Goal: Task Accomplishment & Management: Use online tool/utility

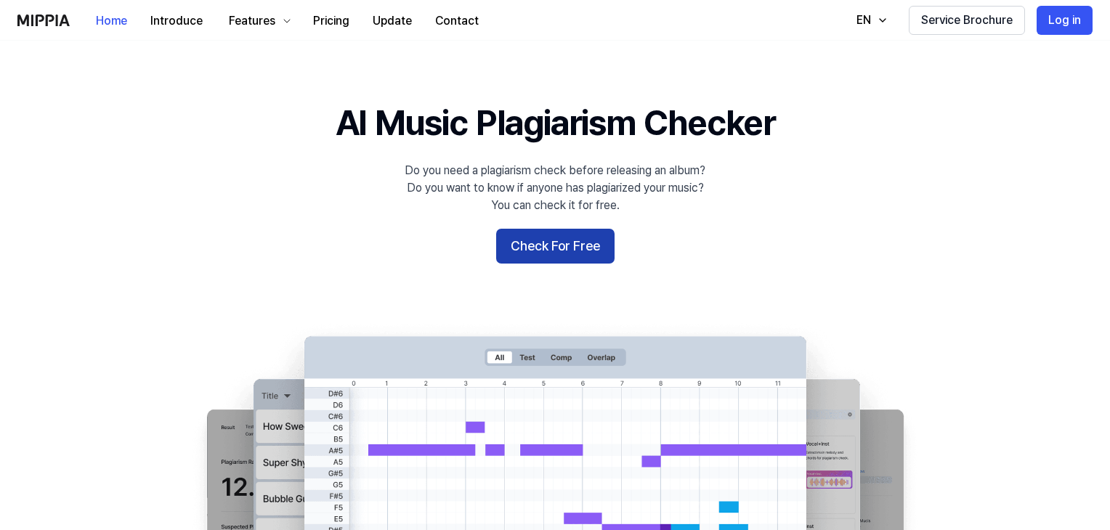
click at [588, 240] on button "Check For Free" at bounding box center [555, 246] width 118 height 35
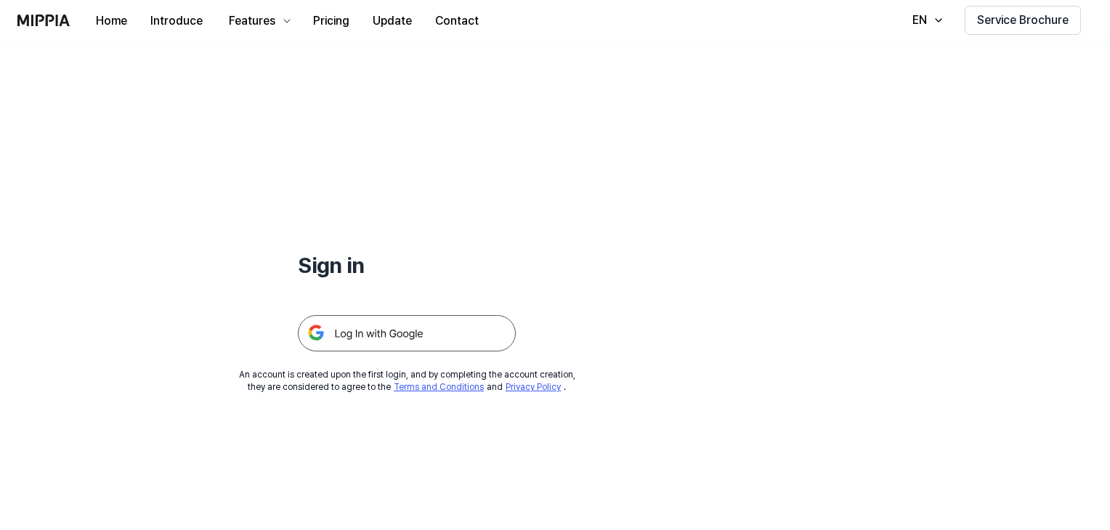
click at [434, 329] on img at bounding box center [407, 333] width 218 height 36
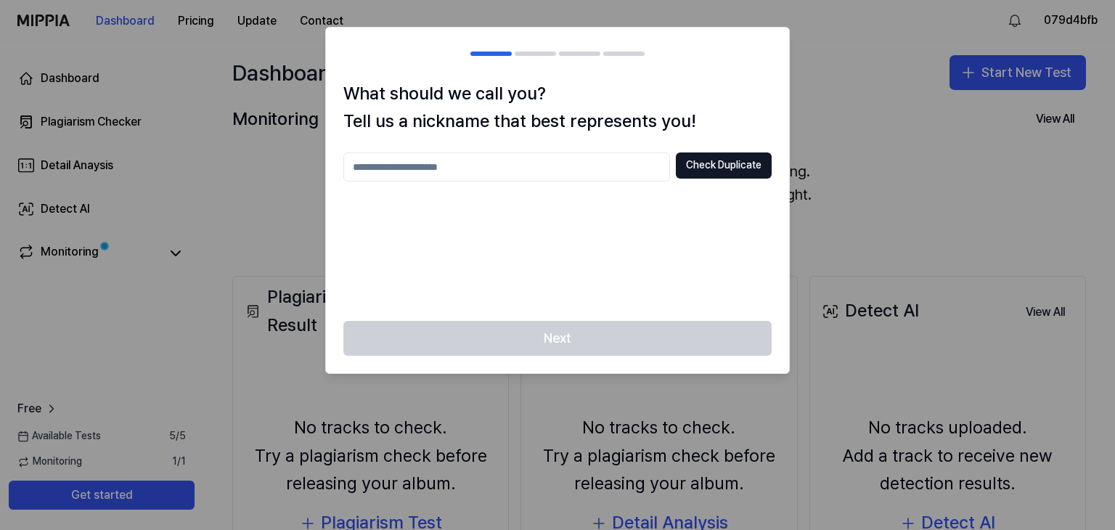
click at [447, 171] on input "text" at bounding box center [506, 166] width 327 height 29
click at [663, 171] on input "****" at bounding box center [506, 166] width 327 height 29
type input "*"
type input "*****"
click at [738, 148] on div "What should we call you? Tell us a nickname that best represents you! ***** Che…" at bounding box center [557, 201] width 463 height 242
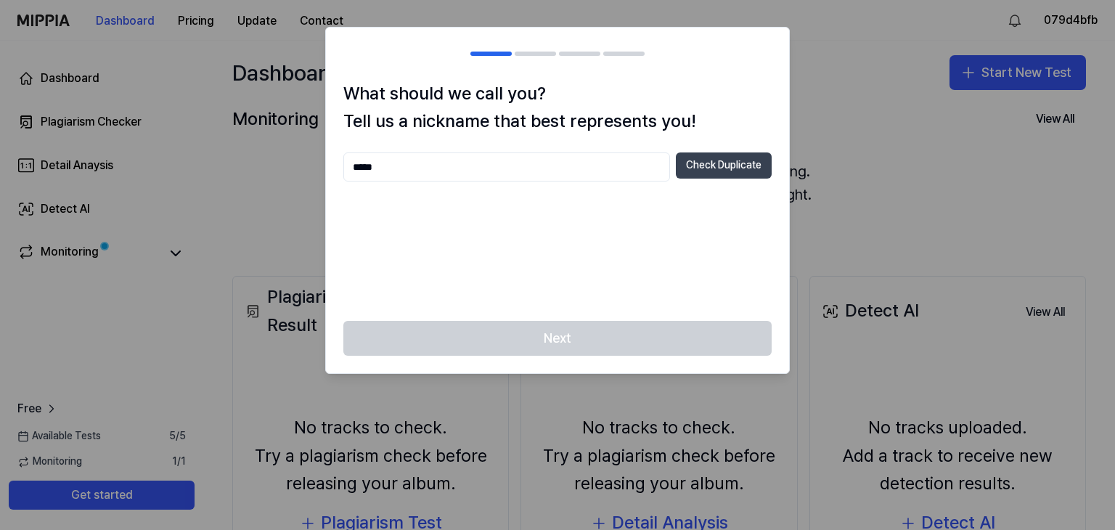
click at [735, 158] on button "Check Duplicate" at bounding box center [724, 165] width 96 height 26
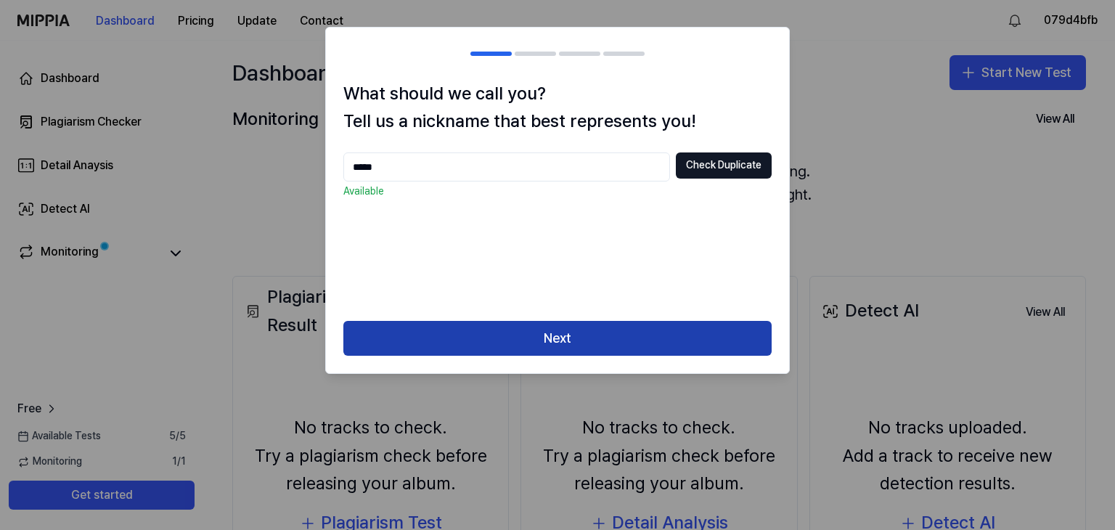
click at [601, 337] on button "Next" at bounding box center [557, 338] width 428 height 35
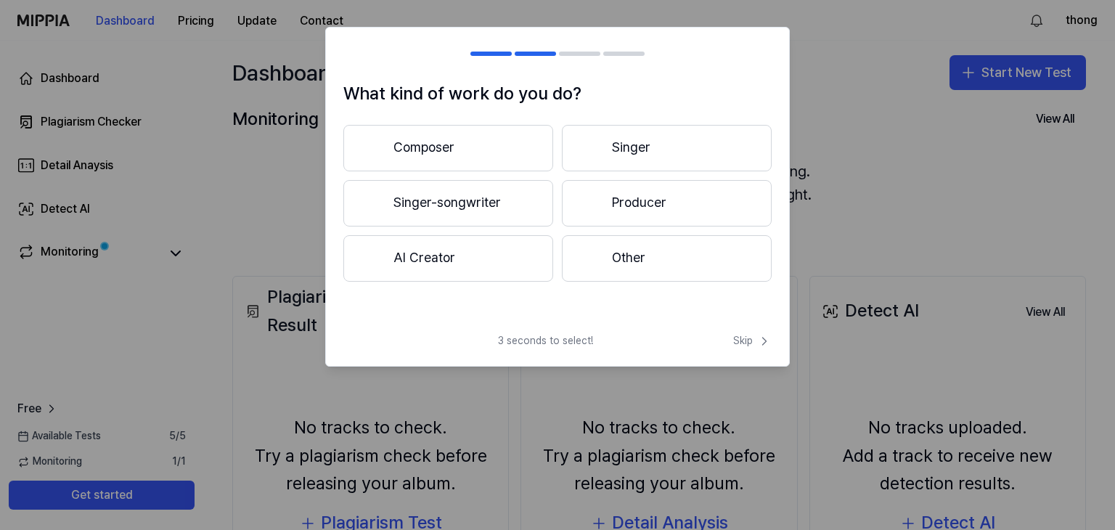
click at [659, 156] on button "Singer" at bounding box center [667, 148] width 210 height 46
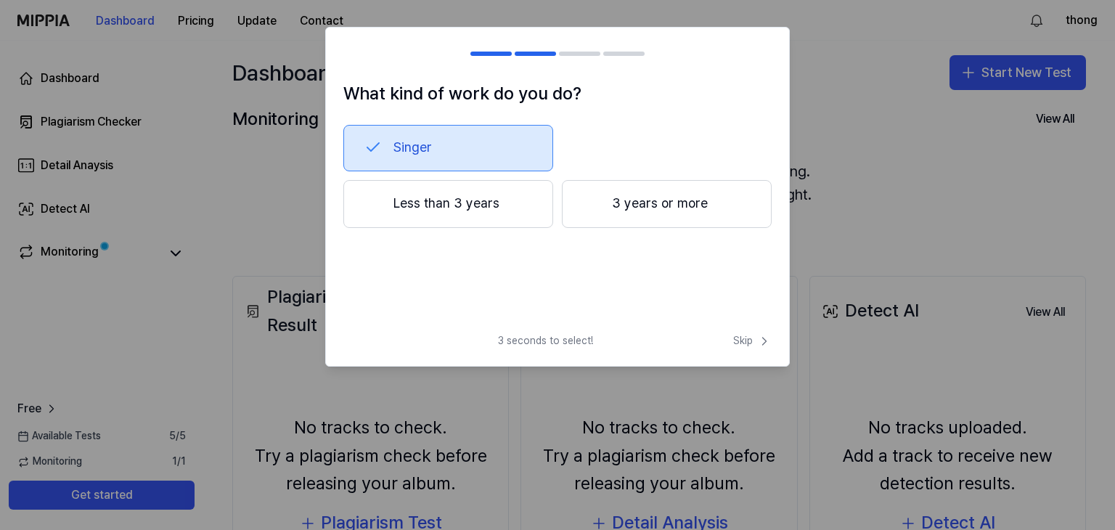
click at [532, 208] on button "Less than 3 years" at bounding box center [448, 204] width 210 height 48
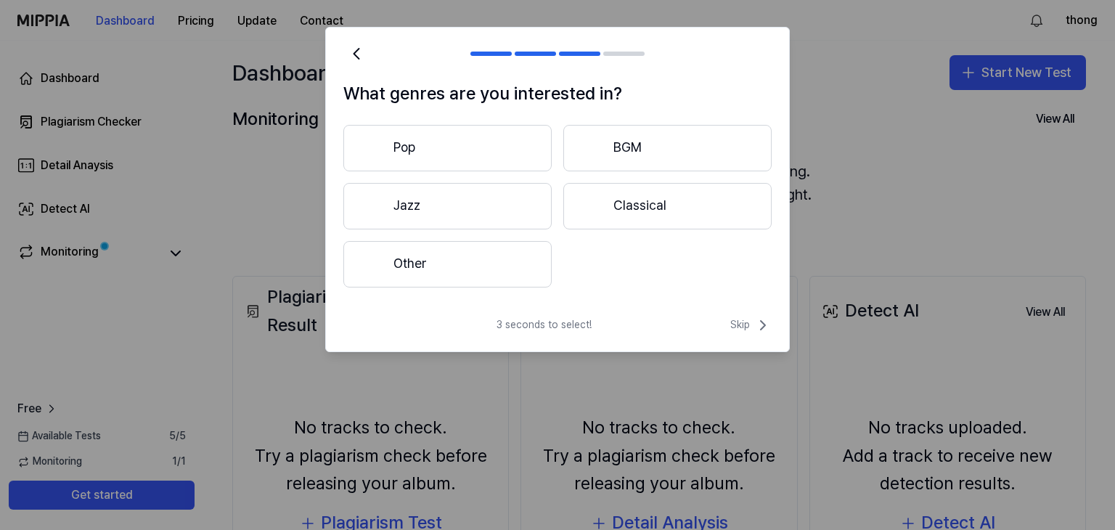
click at [498, 277] on button "Other" at bounding box center [447, 264] width 208 height 46
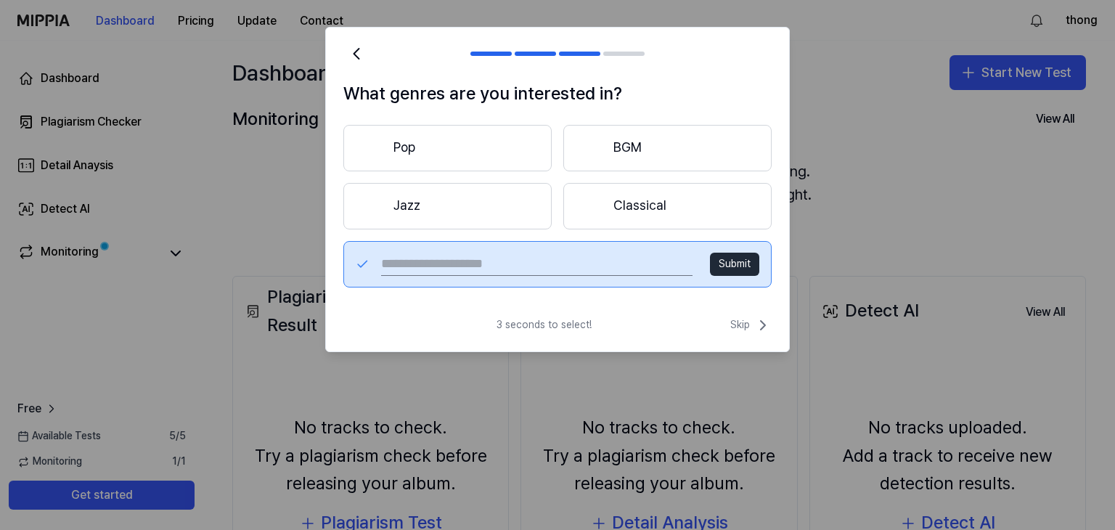
click at [444, 217] on button "Jazz" at bounding box center [447, 206] width 208 height 46
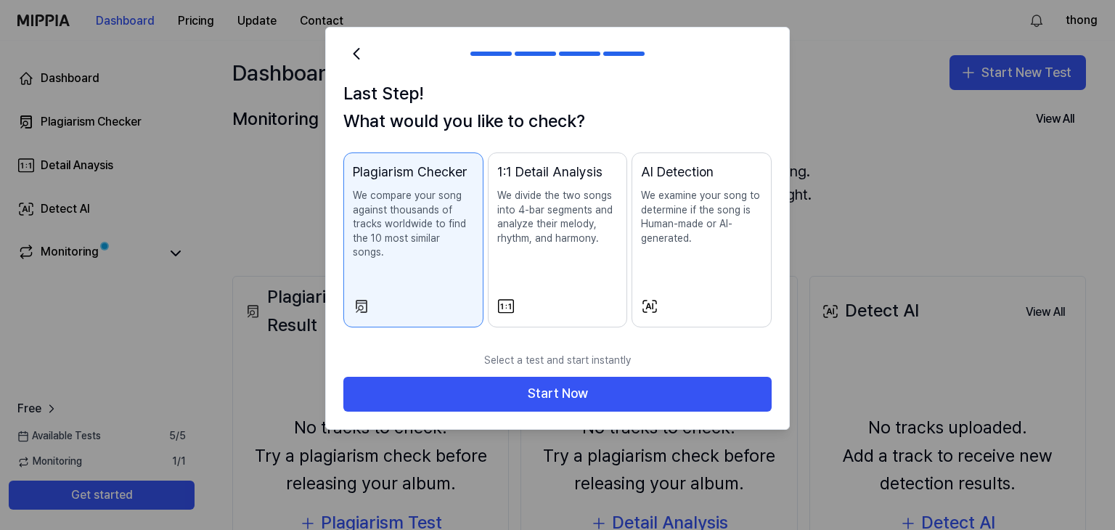
drag, startPoint x: 442, startPoint y: 152, endPoint x: 452, endPoint y: 155, distance: 10.6
click at [445, 152] on button "Plagiarism Checker We compare your song against thousands of tracks worldwide t…" at bounding box center [413, 239] width 140 height 175
click at [358, 57] on icon at bounding box center [356, 54] width 5 height 10
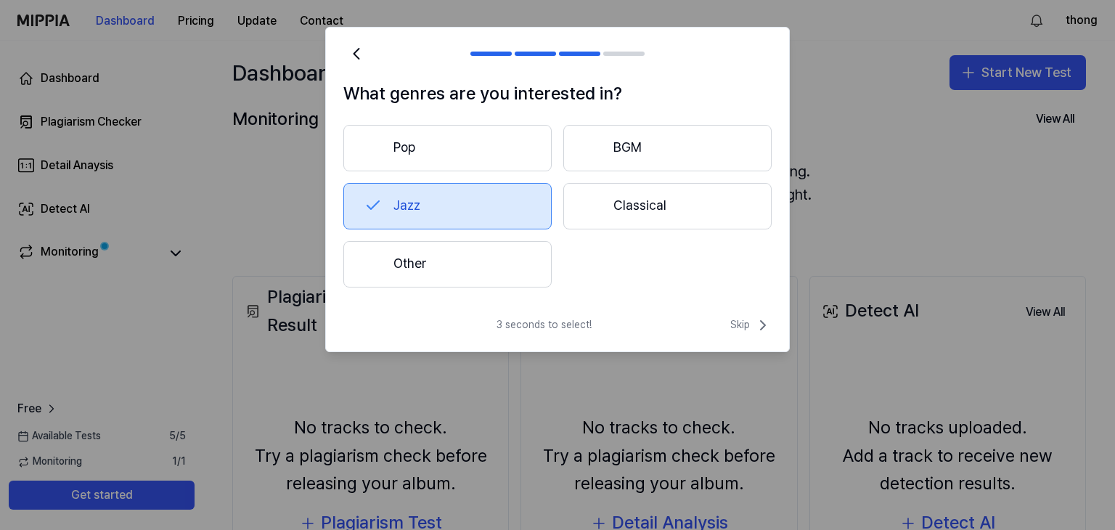
click at [484, 162] on button "Pop" at bounding box center [447, 148] width 208 height 46
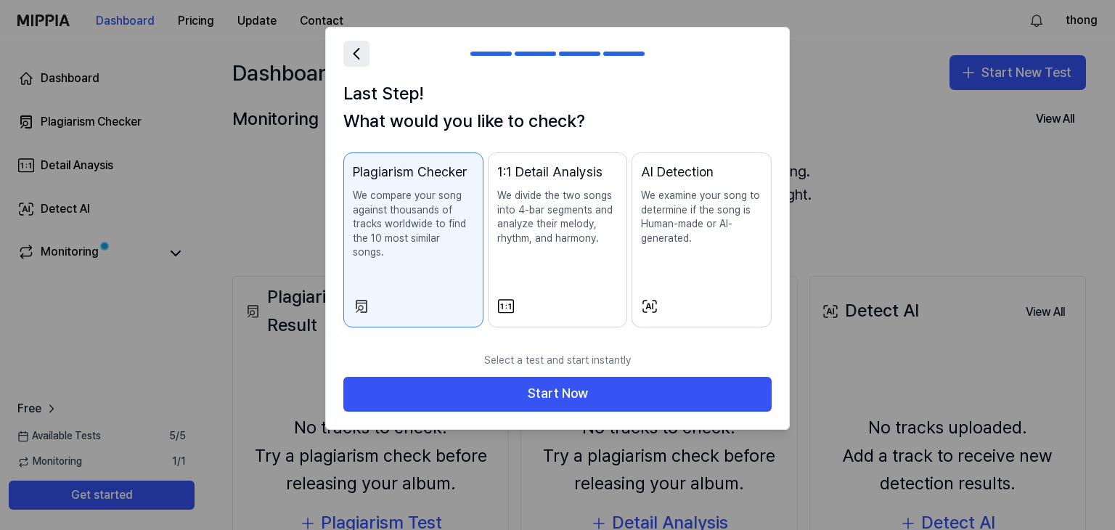
click at [355, 52] on icon at bounding box center [356, 54] width 5 height 10
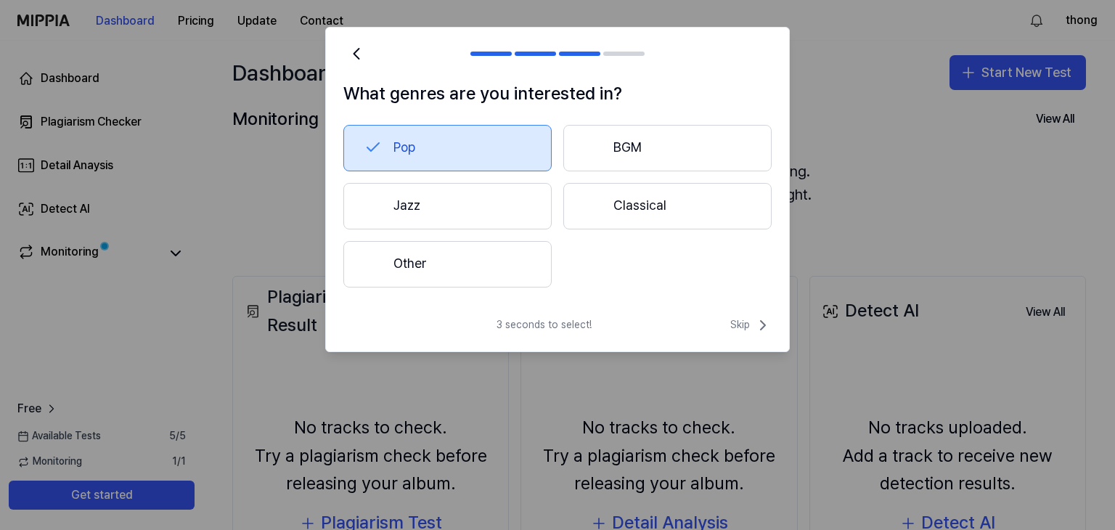
click at [507, 267] on button "Other" at bounding box center [447, 264] width 208 height 46
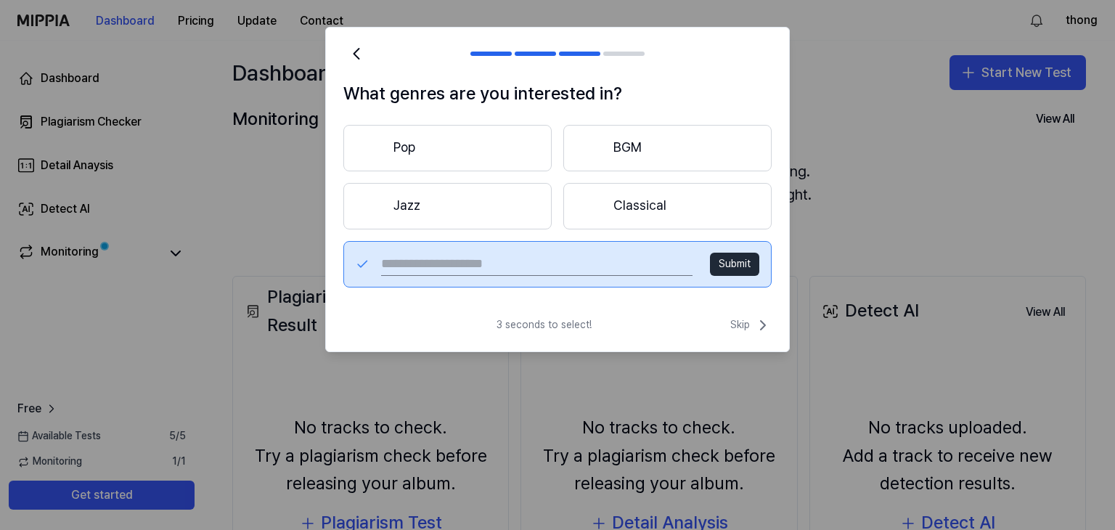
click at [749, 335] on div "3 seconds to select! Skip" at bounding box center [557, 334] width 463 height 35
click at [748, 329] on span "Skip" at bounding box center [751, 325] width 41 height 17
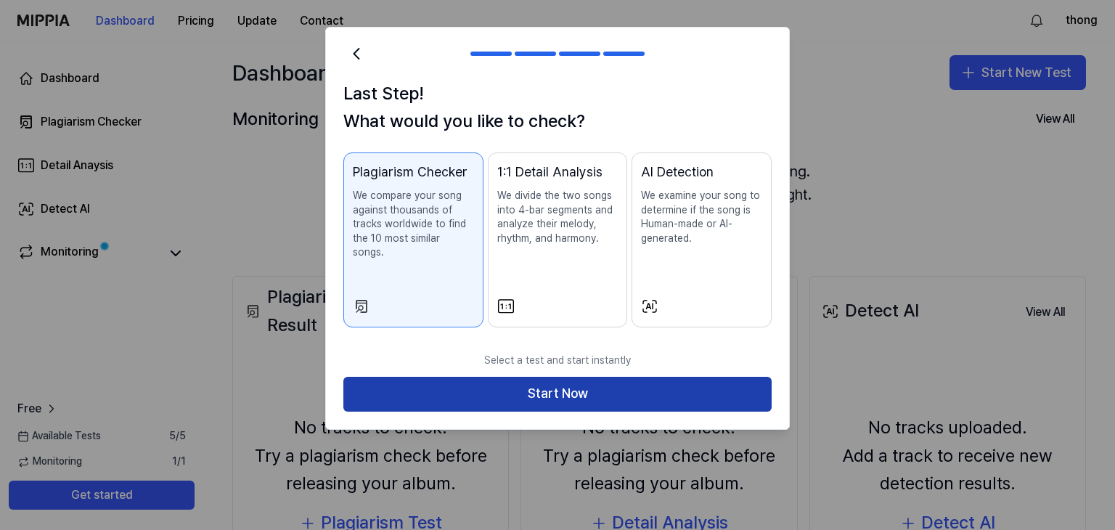
click at [733, 377] on button "Start Now" at bounding box center [557, 394] width 428 height 35
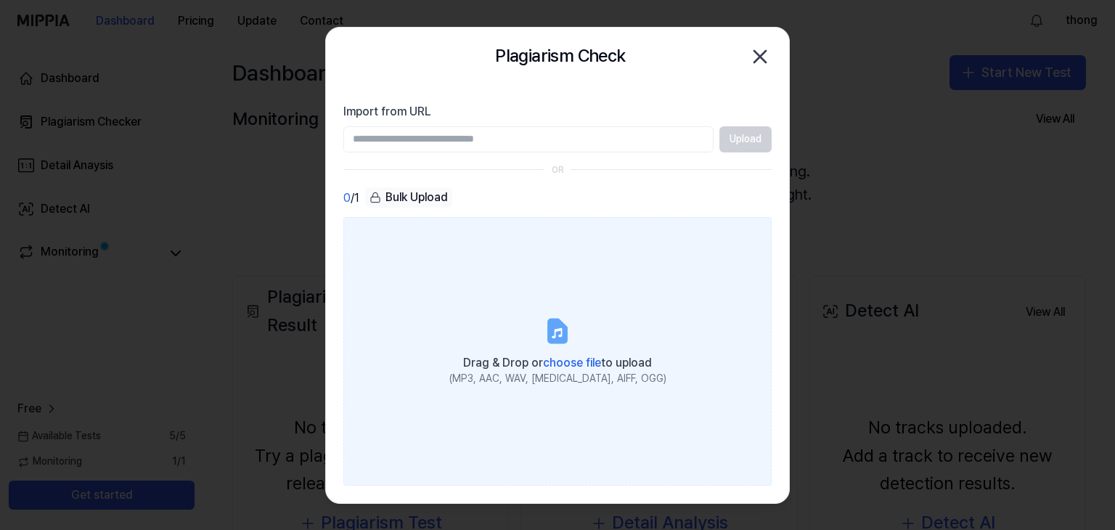
drag, startPoint x: 584, startPoint y: 143, endPoint x: 465, endPoint y: 236, distance: 151.1
click at [465, 236] on label "Drag & Drop or choose file to upload (MP3, AAC, WAV, FLAC, AIFF, OGG)" at bounding box center [557, 351] width 428 height 268
click at [0, 0] on input "Drag & Drop or choose file to upload (MP3, AAC, WAV, FLAC, AIFF, OGG)" at bounding box center [0, 0] width 0 height 0
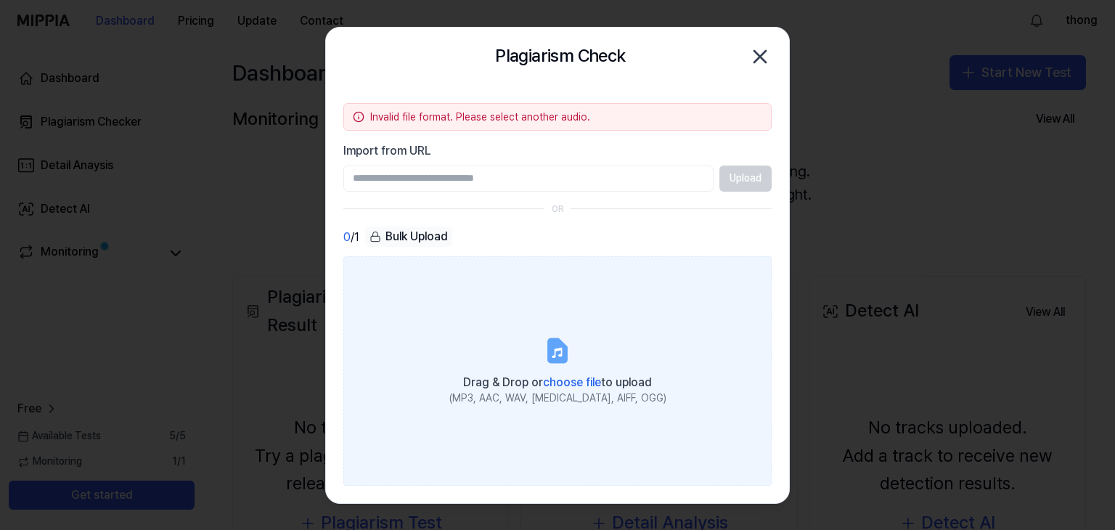
drag, startPoint x: 552, startPoint y: 354, endPoint x: 581, endPoint y: 272, distance: 87.7
click at [579, 272] on label "Drag & Drop or choose file to upload (MP3, AAC, WAV, FLAC, AIFF, OGG)" at bounding box center [557, 370] width 428 height 229
click at [0, 0] on input "Drag & Drop or choose file to upload (MP3, AAC, WAV, FLAC, AIFF, OGG)" at bounding box center [0, 0] width 0 height 0
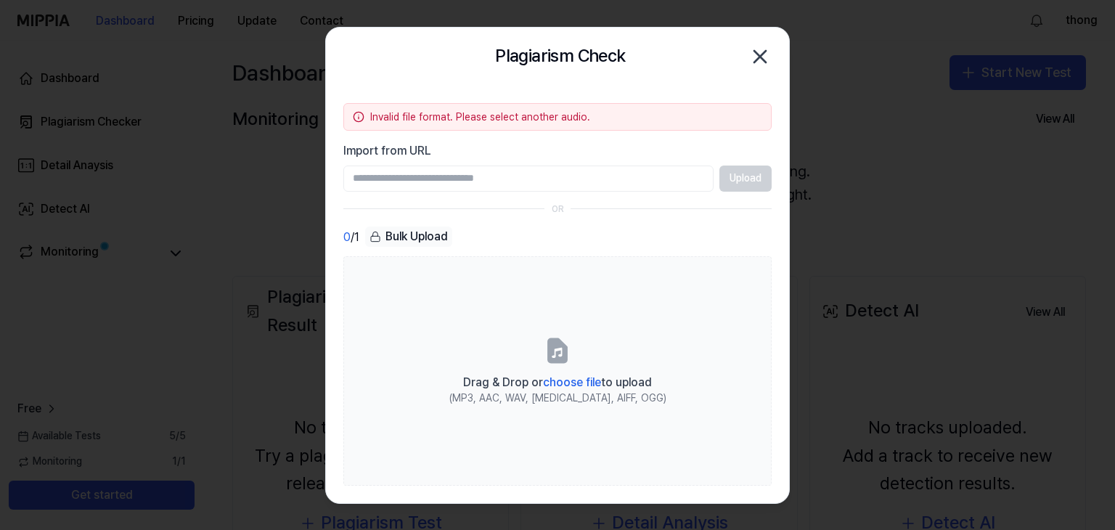
drag, startPoint x: 688, startPoint y: 320, endPoint x: 308, endPoint y: 317, distance: 380.5
click at [308, 317] on body "Dashboard Pricing Update Contact thong Dashboard Plagiarism Checker Detail Anay…" at bounding box center [557, 265] width 1115 height 530
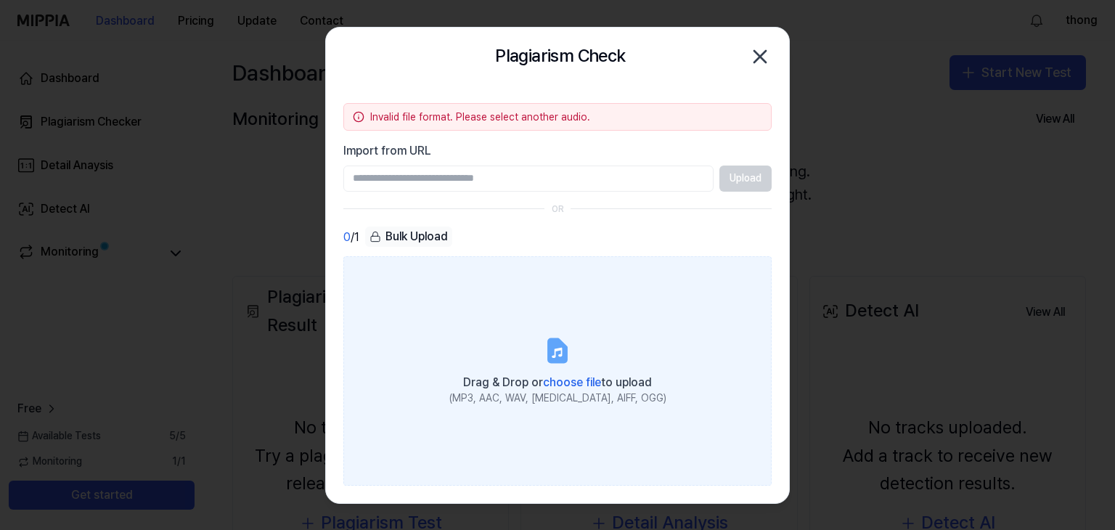
click at [521, 262] on label "Drag & Drop or choose file to upload (MP3, AAC, WAV, FLAC, AIFF, OGG)" at bounding box center [557, 370] width 428 height 229
click at [0, 0] on input "Drag & Drop or choose file to upload (MP3, AAC, WAV, FLAC, AIFF, OGG)" at bounding box center [0, 0] width 0 height 0
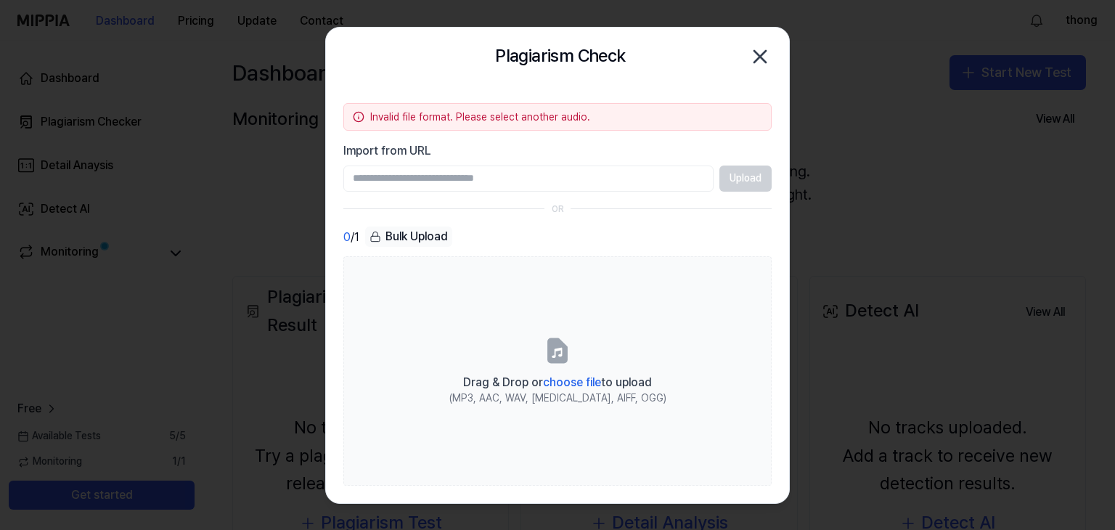
click at [755, 54] on icon "button" at bounding box center [760, 56] width 23 height 23
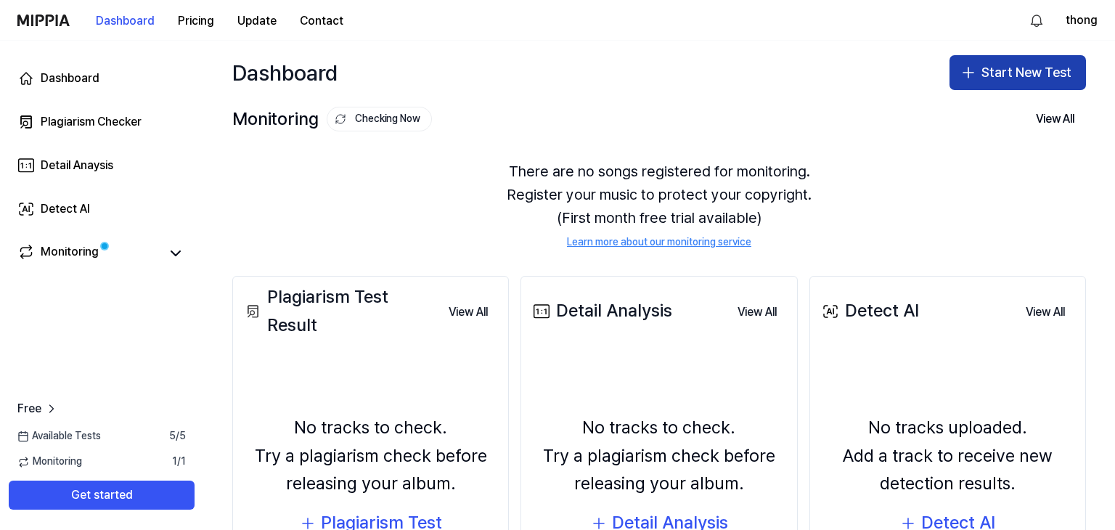
click at [988, 76] on button "Start New Test" at bounding box center [1018, 72] width 137 height 35
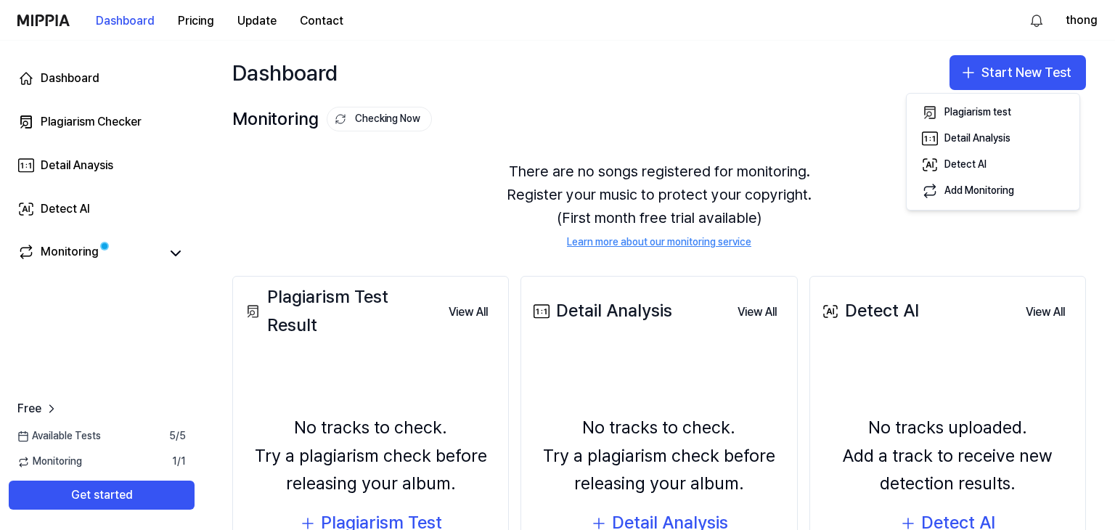
click at [765, 121] on div "Monitoring Checking Now View All" at bounding box center [659, 118] width 854 height 23
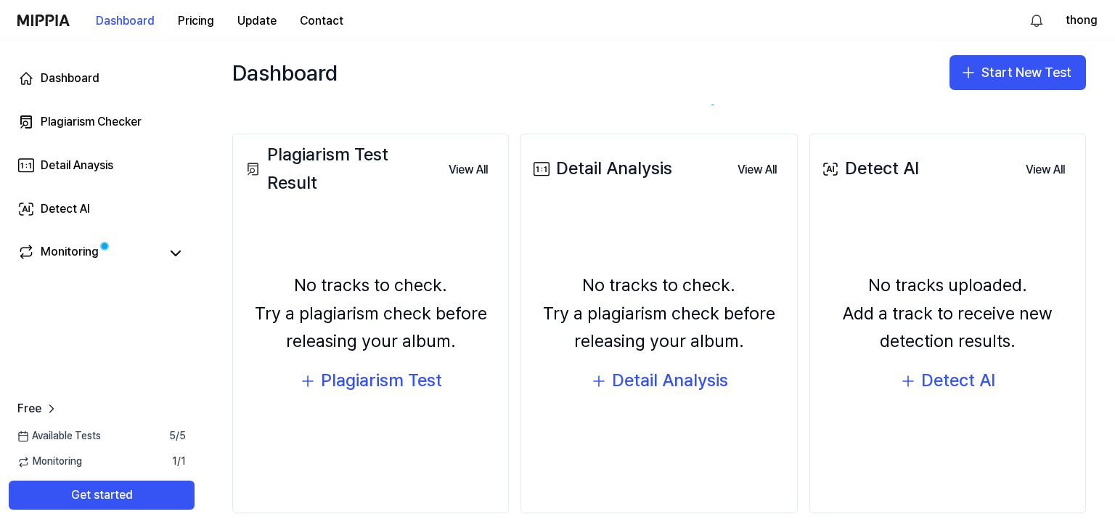
scroll to position [154, 0]
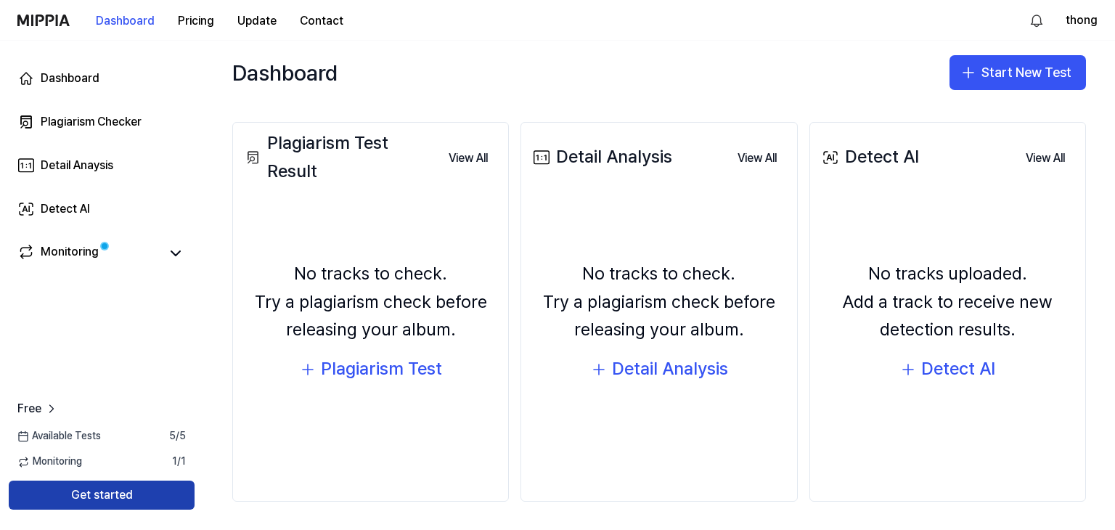
click at [99, 493] on button "Get started" at bounding box center [102, 495] width 186 height 29
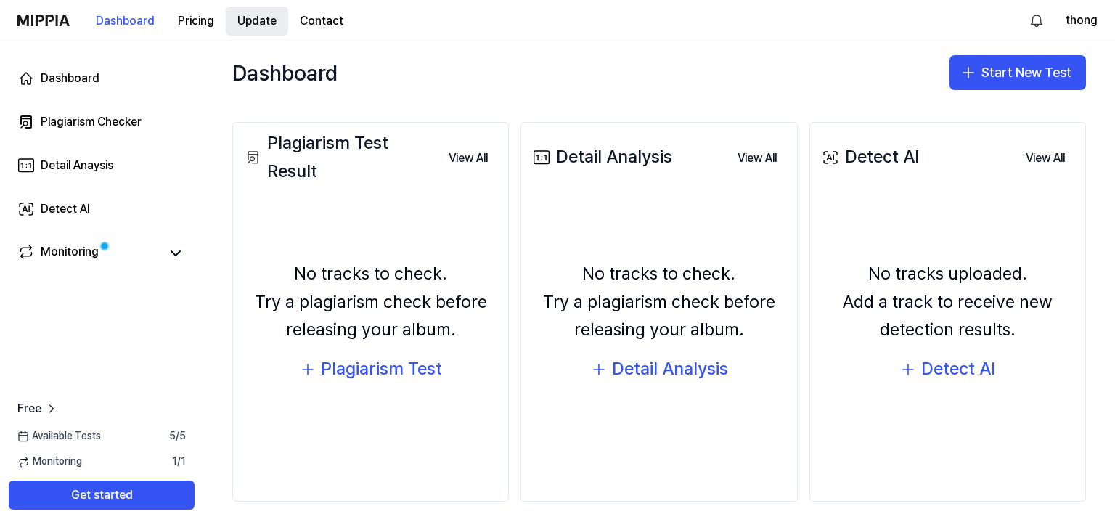
click at [227, 19] on button "Update" at bounding box center [257, 21] width 62 height 29
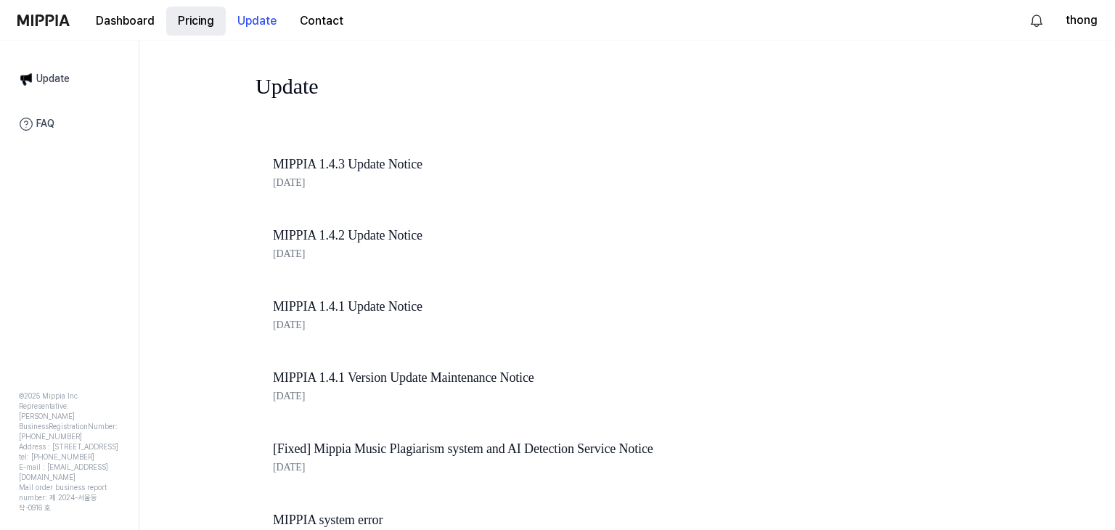
click at [198, 25] on button "Pricing" at bounding box center [196, 21] width 60 height 29
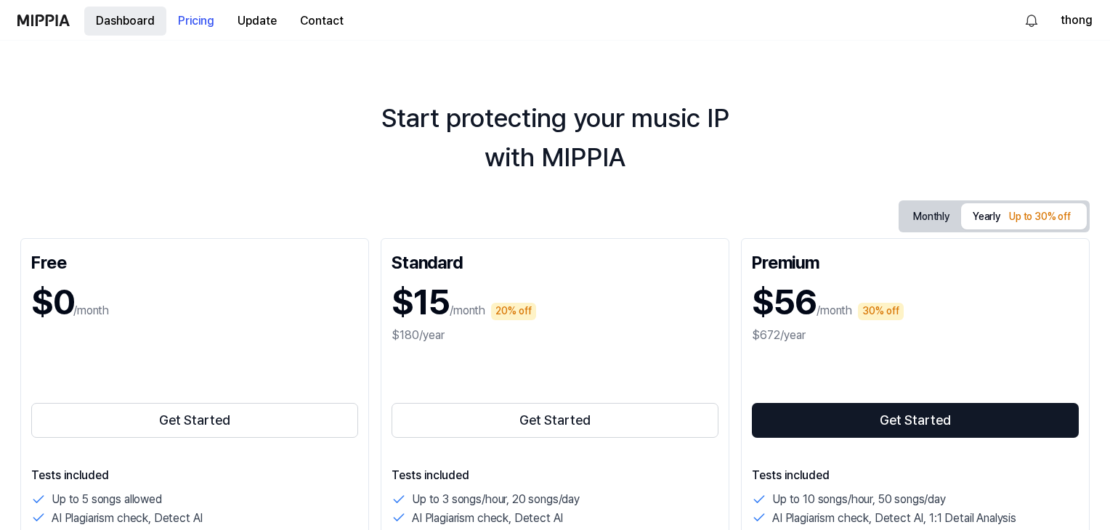
click at [137, 27] on button "Dashboard" at bounding box center [125, 21] width 82 height 29
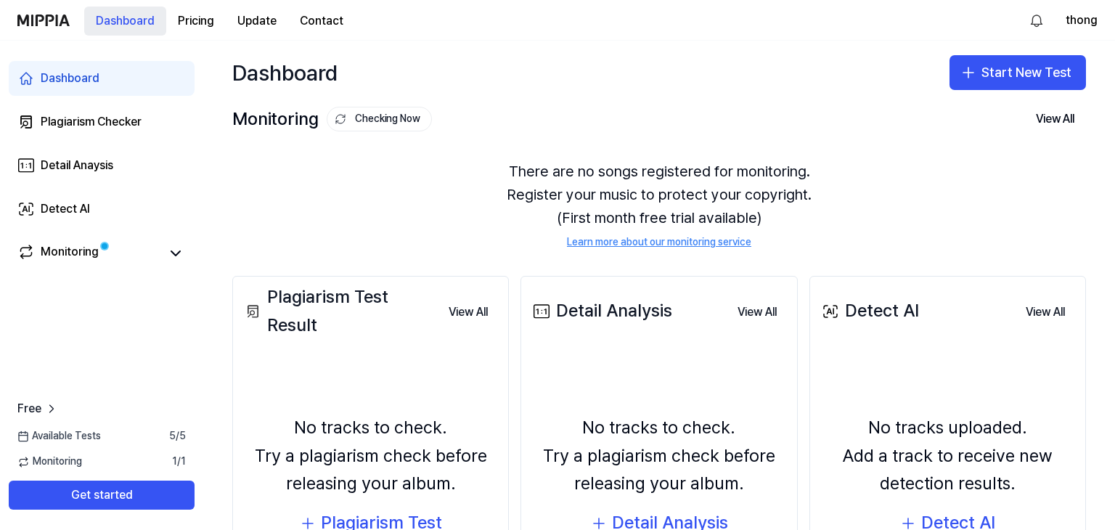
click at [91, 26] on button "Dashboard" at bounding box center [125, 21] width 82 height 29
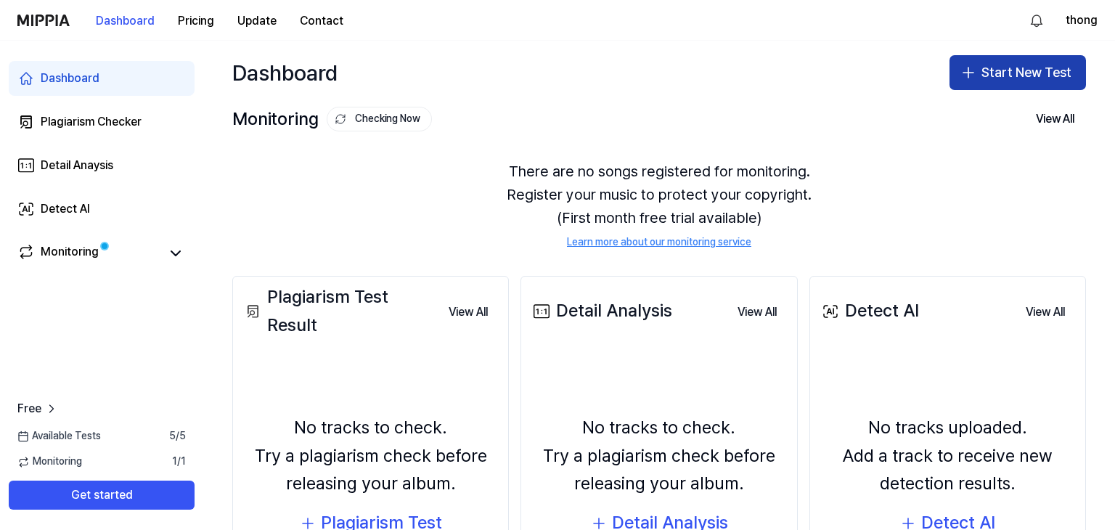
click at [1067, 86] on button "Start New Test" at bounding box center [1018, 72] width 137 height 35
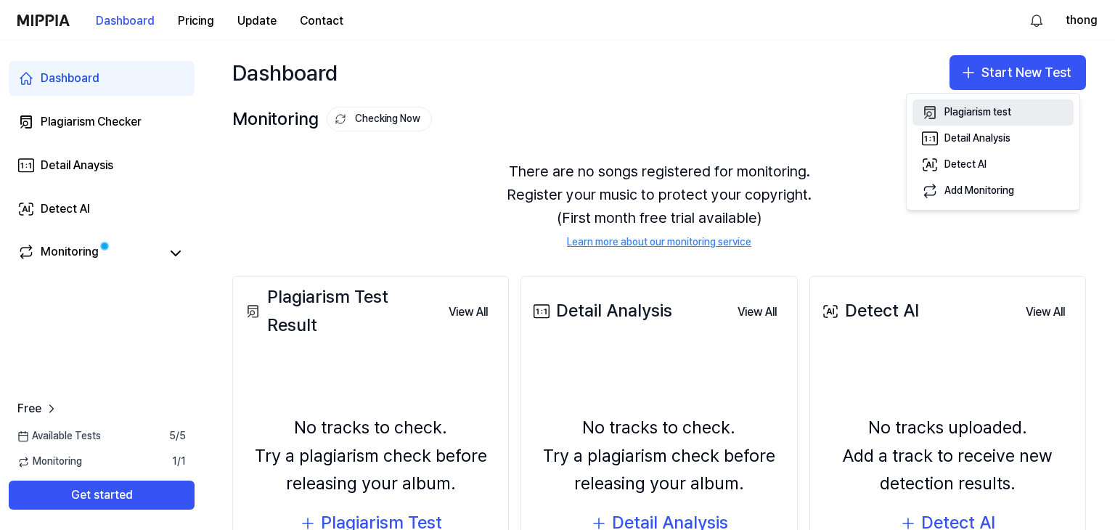
click at [1014, 118] on button "Plagiarism test" at bounding box center [993, 112] width 161 height 26
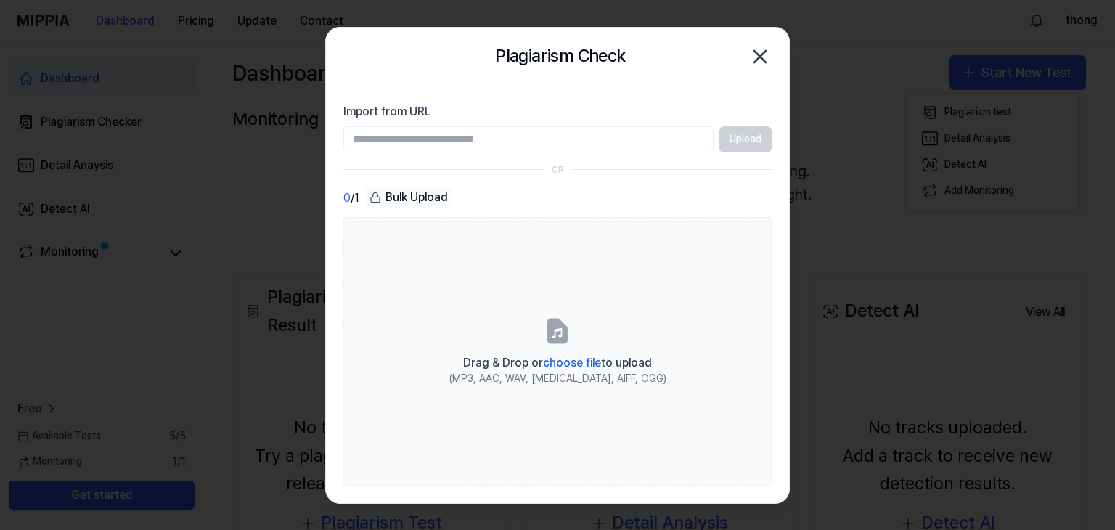
click at [785, 59] on div "Plagiarism Check Close" at bounding box center [557, 57] width 463 height 58
click at [752, 57] on icon "button" at bounding box center [760, 56] width 23 height 23
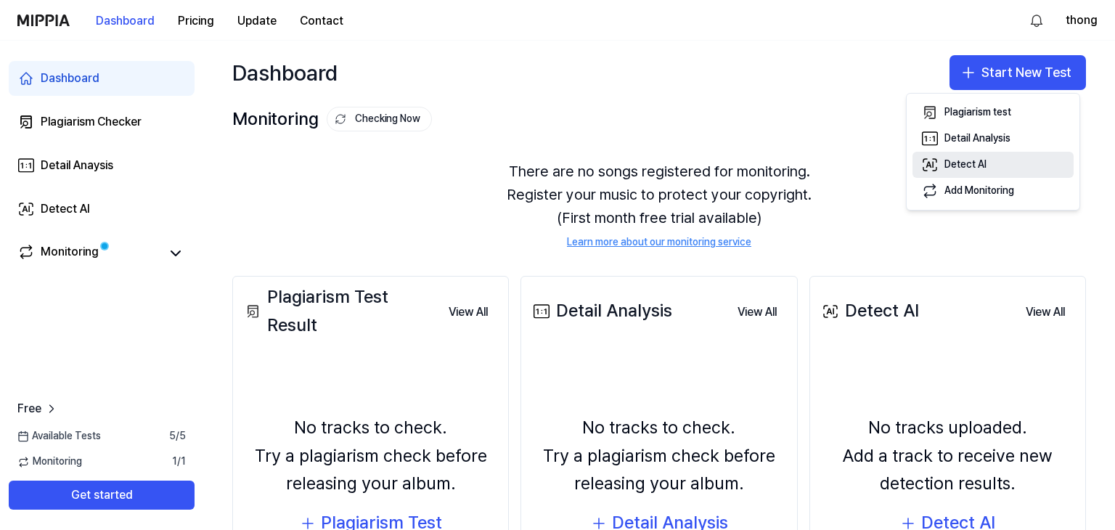
click at [954, 166] on div "Detect AI" at bounding box center [966, 165] width 42 height 15
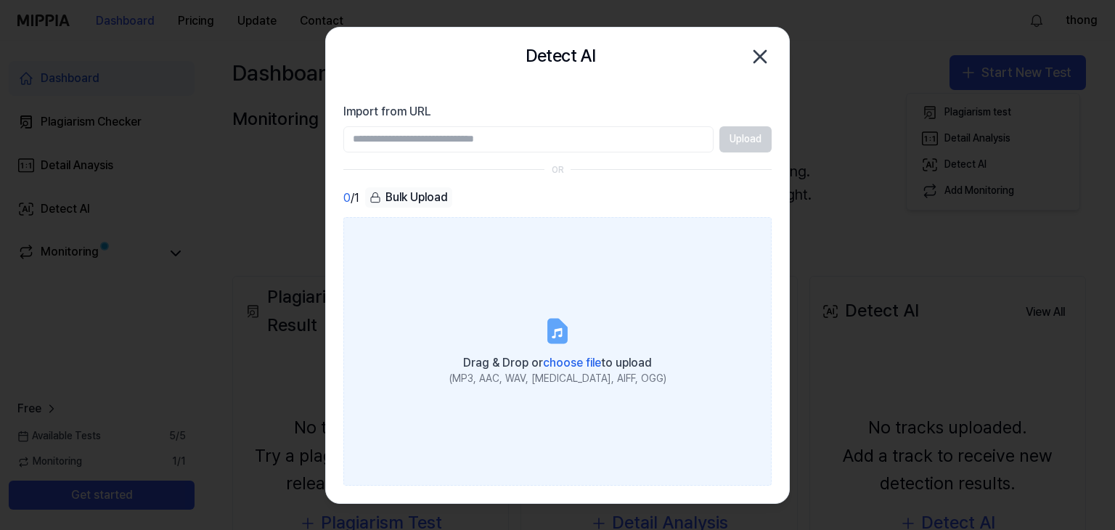
drag, startPoint x: 590, startPoint y: 143, endPoint x: 521, endPoint y: 284, distance: 156.9
click at [521, 284] on label "Drag & Drop or choose file to upload (MP3, AAC, WAV, FLAC, AIFF, OGG)" at bounding box center [557, 351] width 428 height 268
click at [0, 0] on input "Drag & Drop or choose file to upload (MP3, AAC, WAV, FLAC, AIFF, OGG)" at bounding box center [0, 0] width 0 height 0
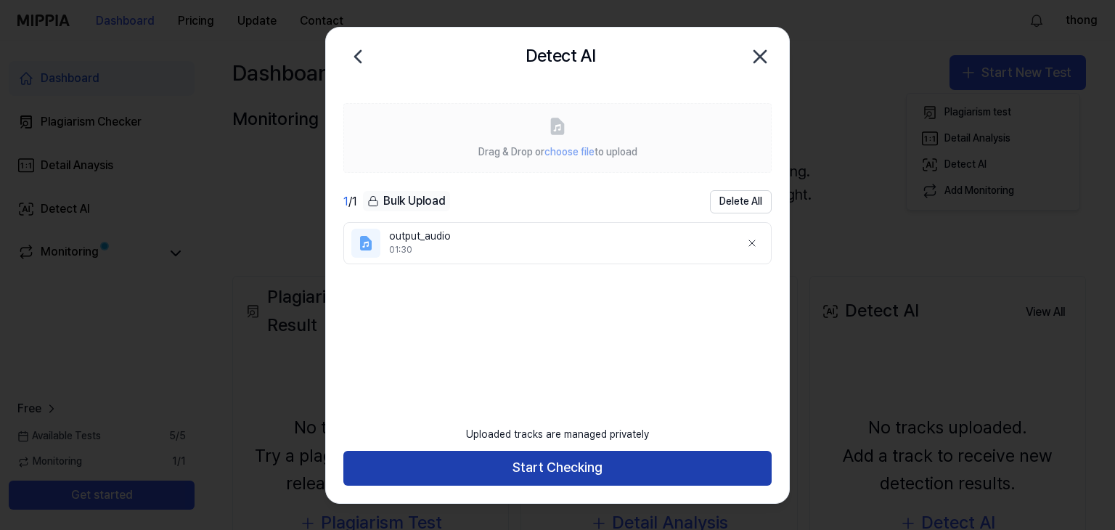
click at [595, 471] on button "Start Checking" at bounding box center [557, 468] width 428 height 35
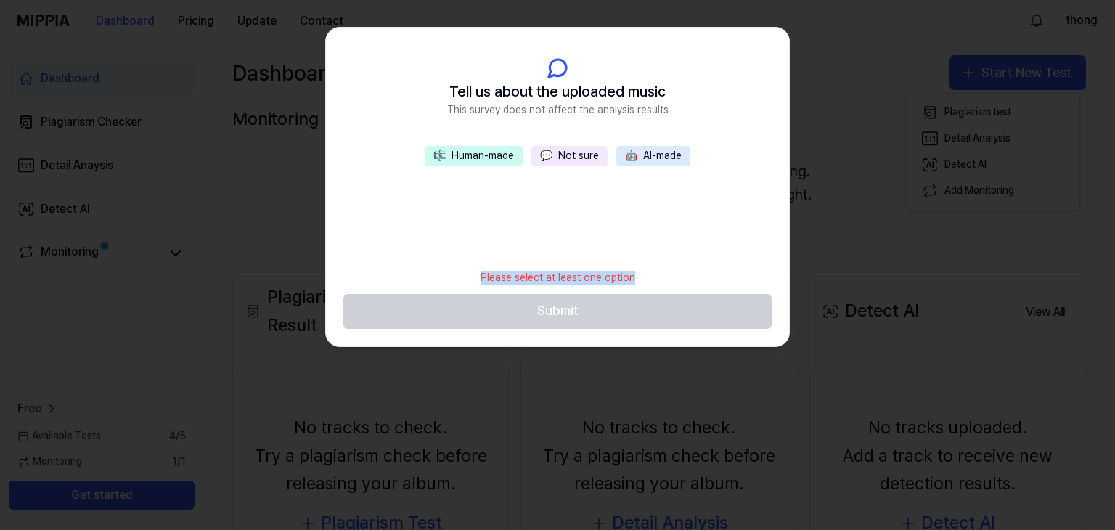
drag, startPoint x: 479, startPoint y: 271, endPoint x: 659, endPoint y: 268, distance: 179.4
click at [659, 268] on footer "Please select at least one option Submit" at bounding box center [557, 295] width 428 height 67
click at [691, 252] on div "🎼 Human-made 💬 Not sure 🤖 AI-made" at bounding box center [557, 204] width 463 height 116
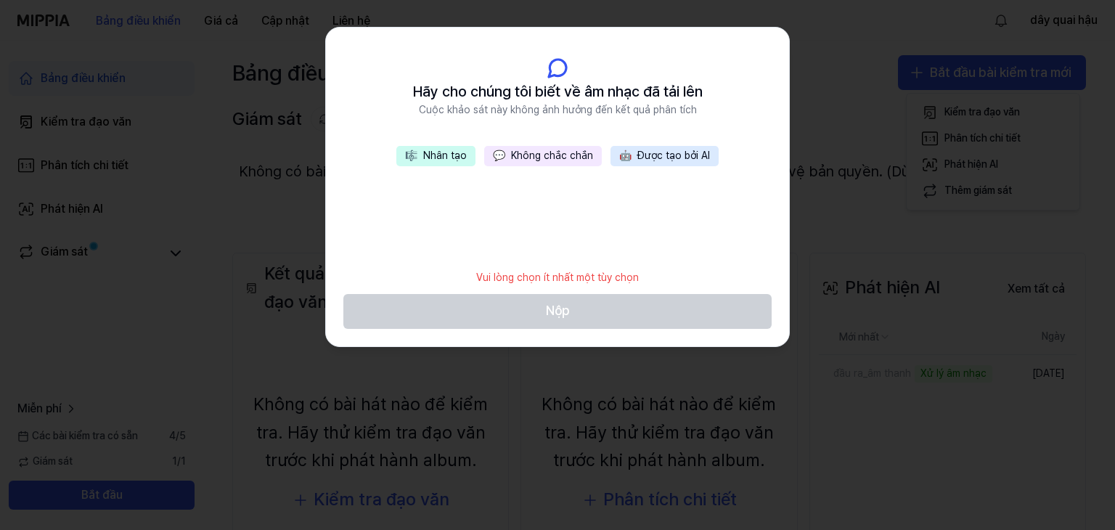
click at [511, 158] on button "💬 Không chắc chắn" at bounding box center [543, 156] width 118 height 20
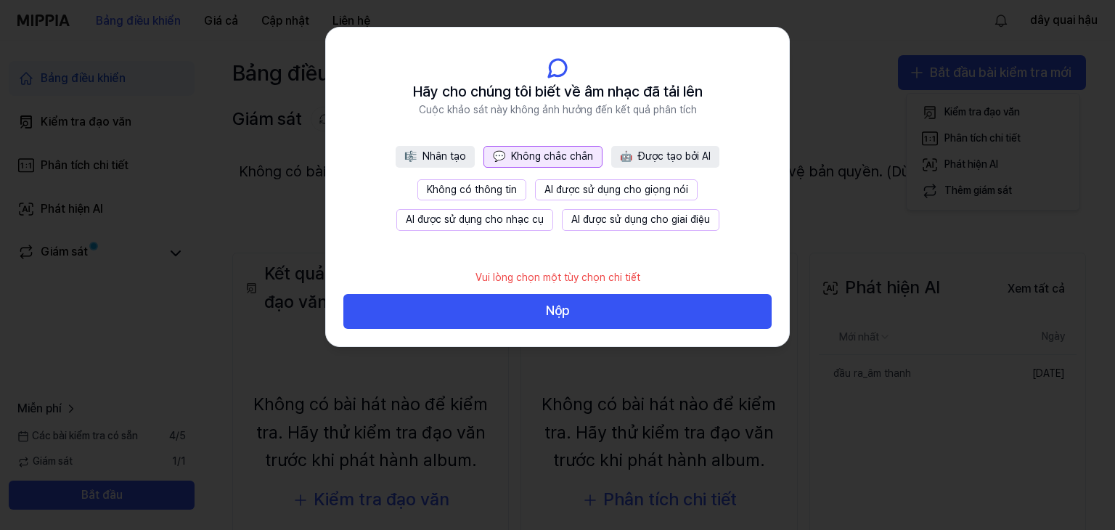
click at [437, 160] on font "Nhân tạo" at bounding box center [445, 156] width 44 height 12
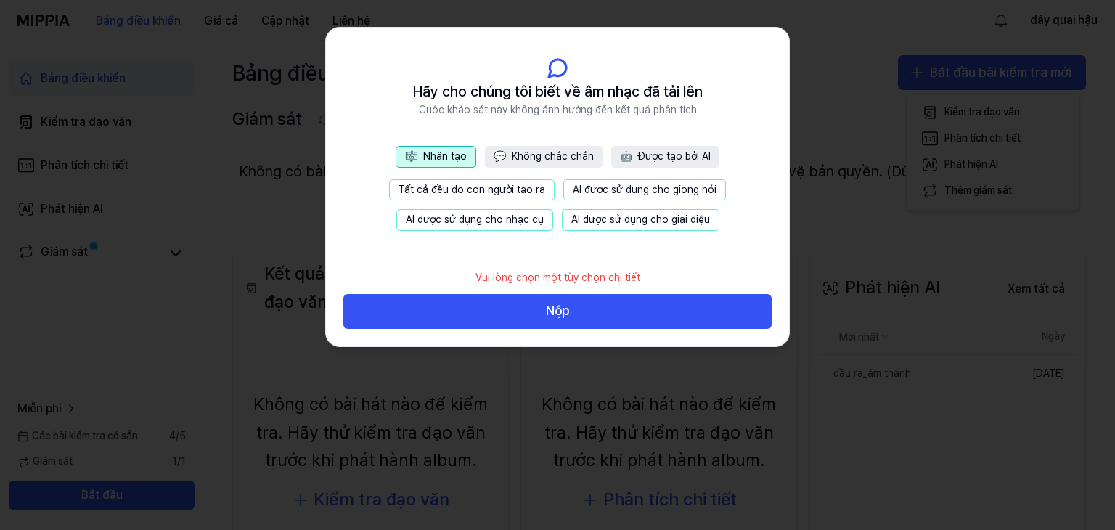
click at [660, 155] on font "Được tạo bởi AI" at bounding box center [674, 156] width 73 height 12
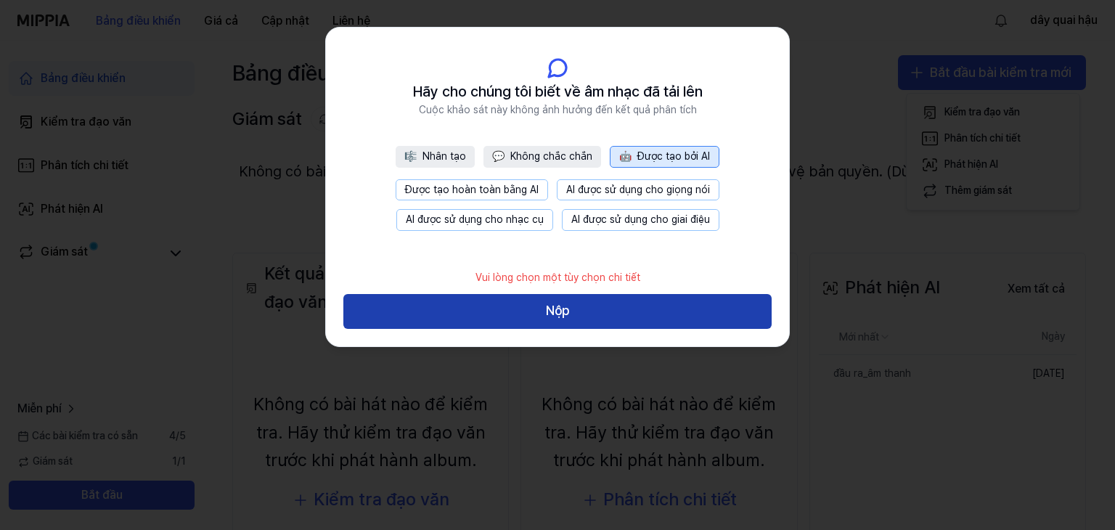
click at [615, 315] on button "Nộp" at bounding box center [557, 311] width 428 height 35
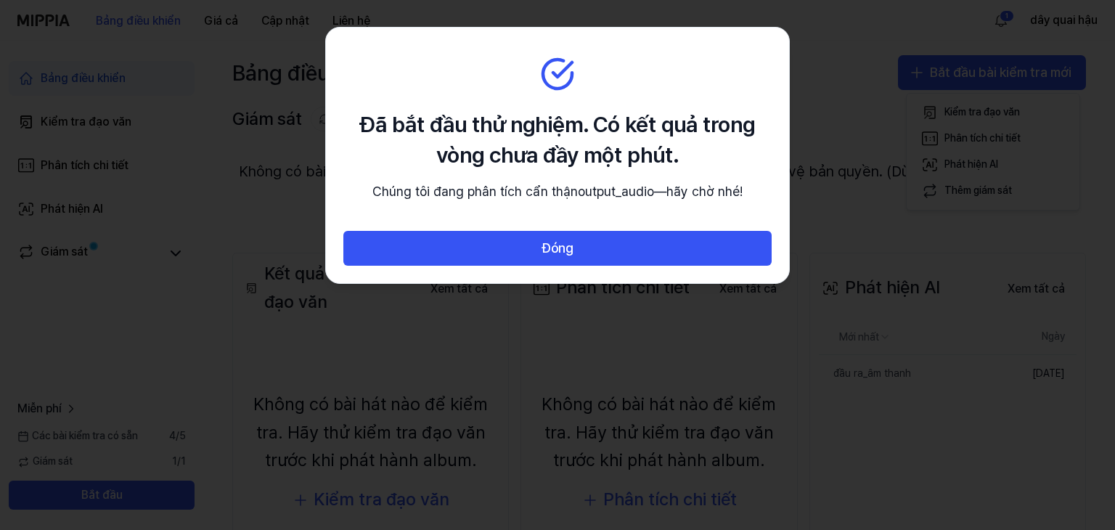
click at [401, 219] on div "Đã bắt đầu thử nghiệm. Có kết quả trong vòng chưa đầy một phút. Chúng tôi đang …" at bounding box center [557, 156] width 463 height 256
click at [584, 138] on h2 "Đã bắt đầu thử nghiệm. Có kết quả trong vòng chưa đầy một phút." at bounding box center [557, 139] width 428 height 61
click at [619, 94] on section "Đã bắt đầu thử nghiệm. Có kết quả trong vòng chưa đầy một phút. Chúng tôi đang …" at bounding box center [557, 130] width 463 height 204
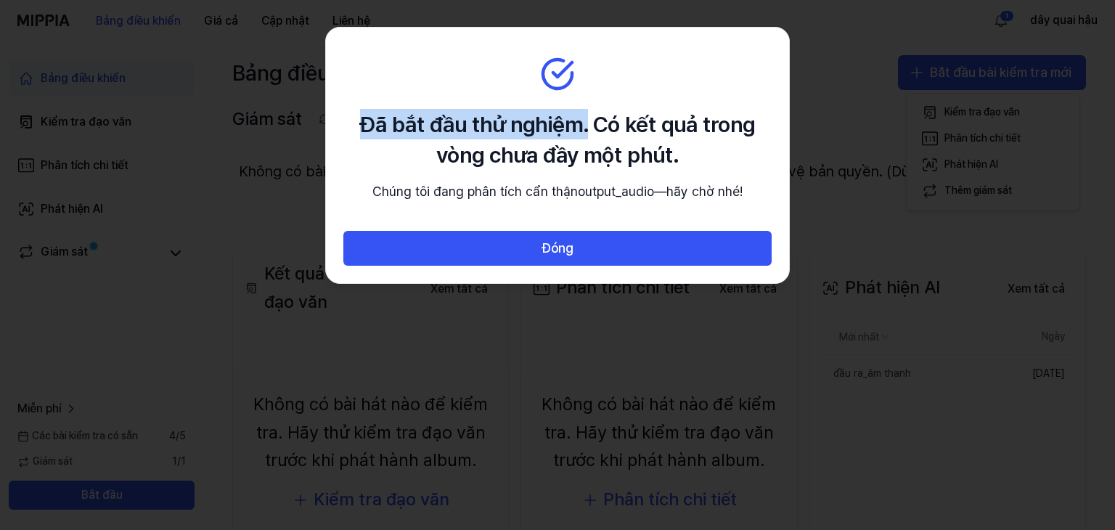
drag, startPoint x: 357, startPoint y: 128, endPoint x: 587, endPoint y: 137, distance: 229.7
click at [587, 137] on h2 "Đã bắt đầu thử nghiệm. Có kết quả trong vòng chưa đầy một phút." at bounding box center [557, 139] width 428 height 61
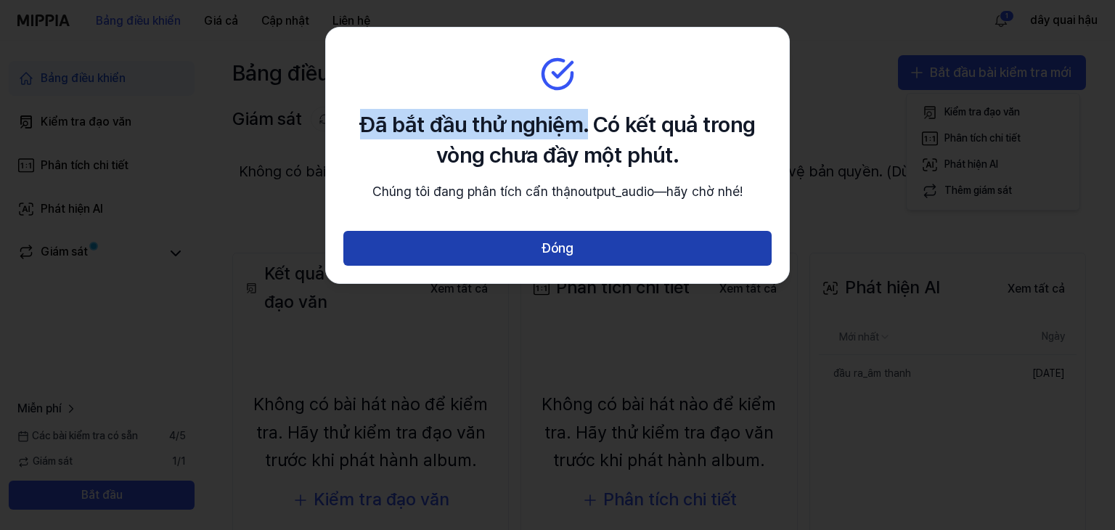
click at [748, 266] on button "Đóng" at bounding box center [557, 248] width 428 height 35
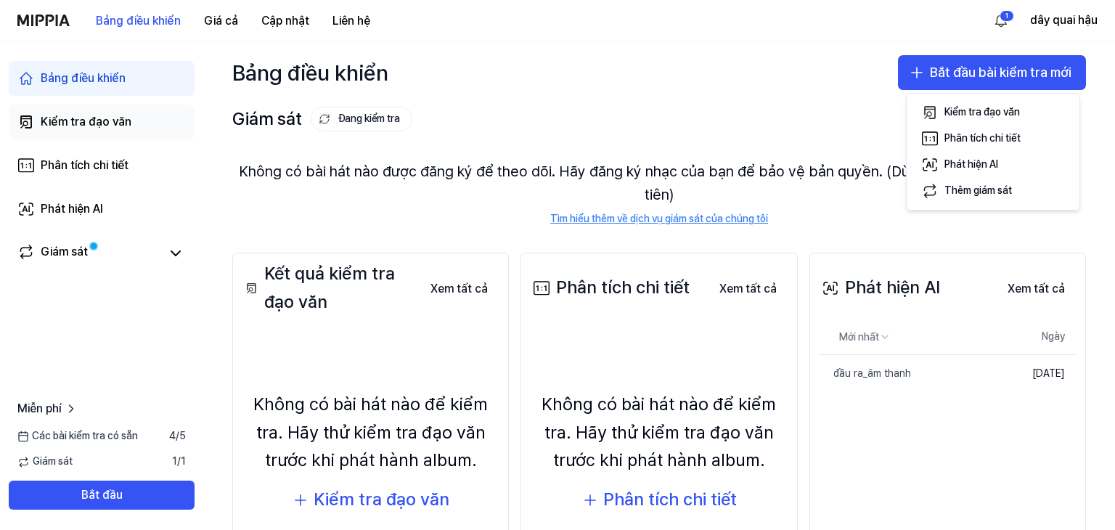
click at [120, 118] on font "Kiểm tra đạo văn" at bounding box center [86, 122] width 91 height 14
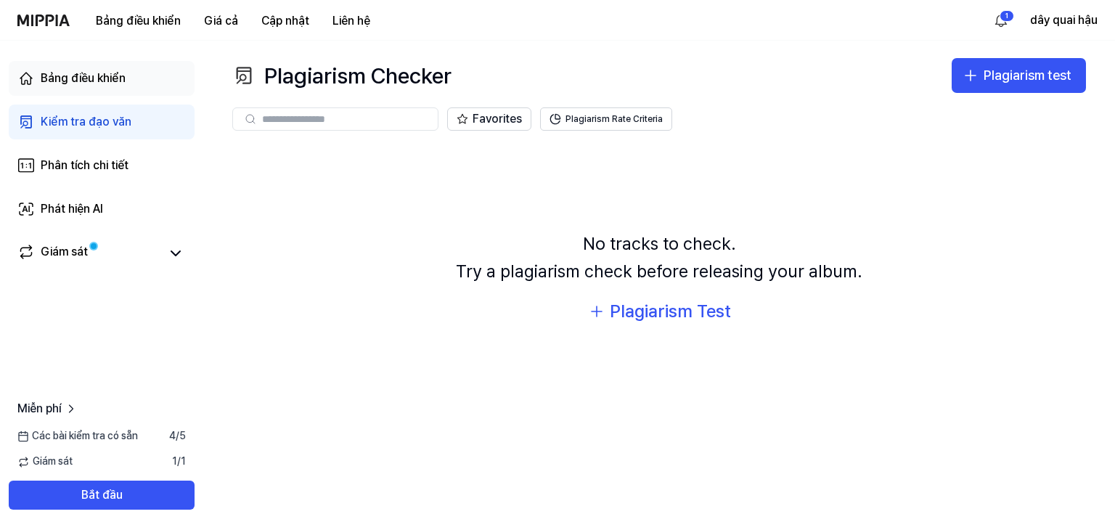
click at [132, 84] on link "Bảng điều khiển" at bounding box center [102, 78] width 186 height 35
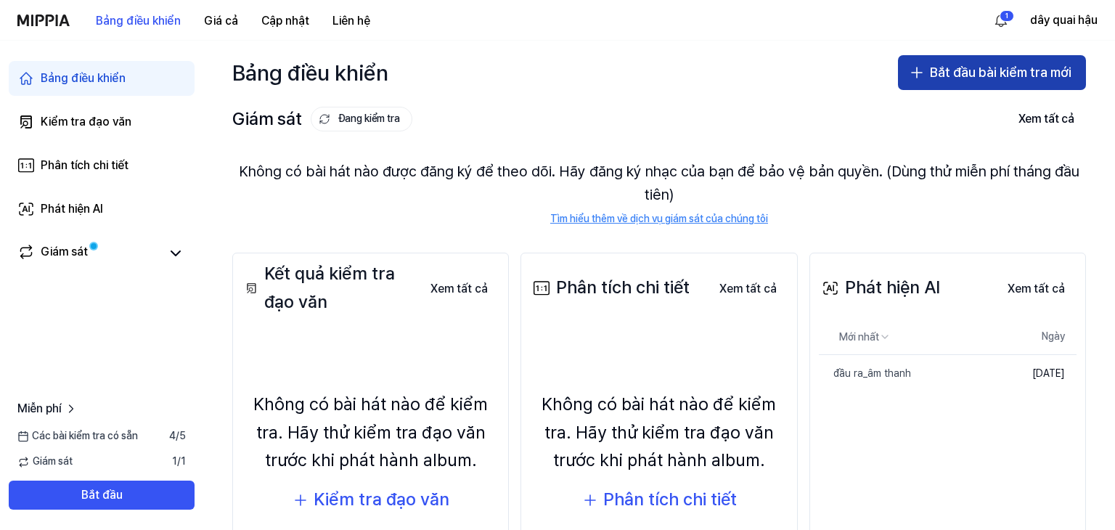
click at [950, 73] on font "Bắt đầu bài kiểm tra mới" at bounding box center [1001, 72] width 142 height 15
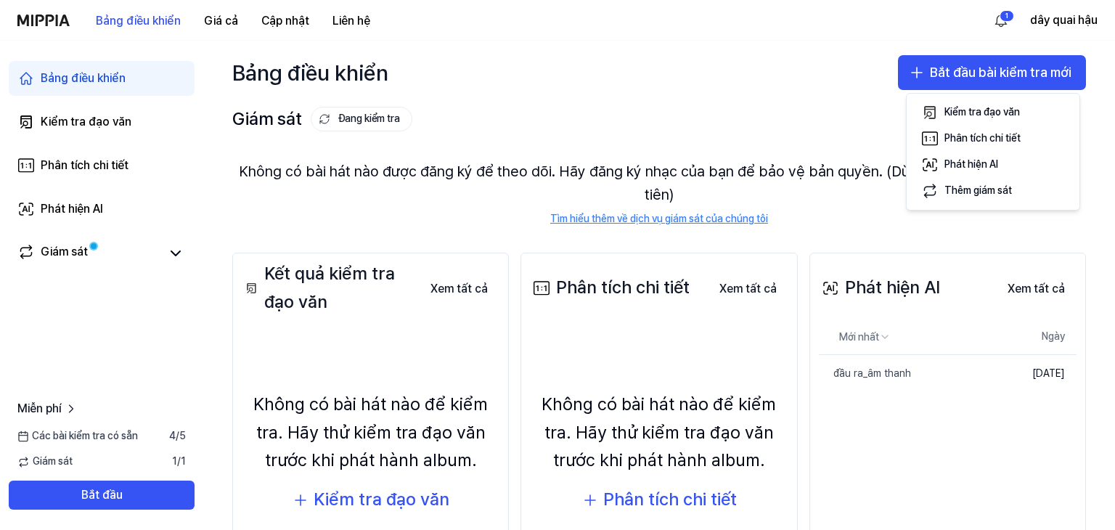
click at [760, 95] on div "Bảng điều khiển Bắt đầu bài kiểm tra mới" at bounding box center [659, 73] width 912 height 64
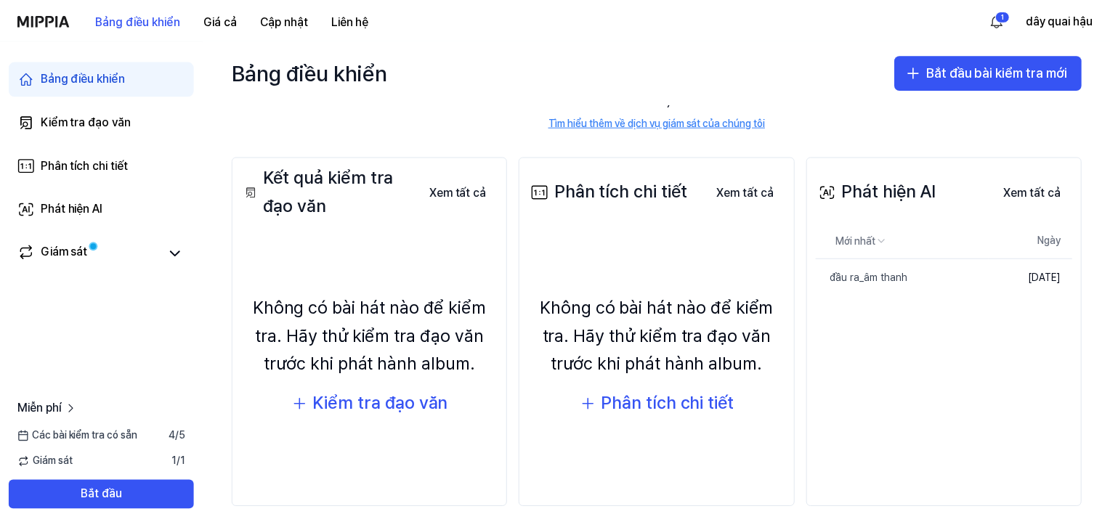
scroll to position [102, 0]
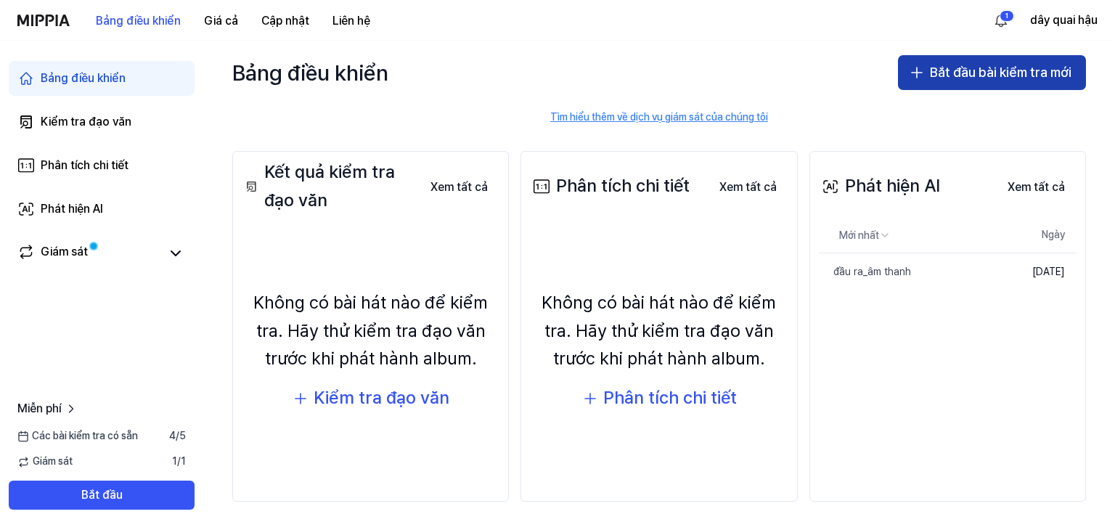
click at [1005, 73] on font "Bắt đầu bài kiểm tra mới" at bounding box center [1001, 72] width 142 height 15
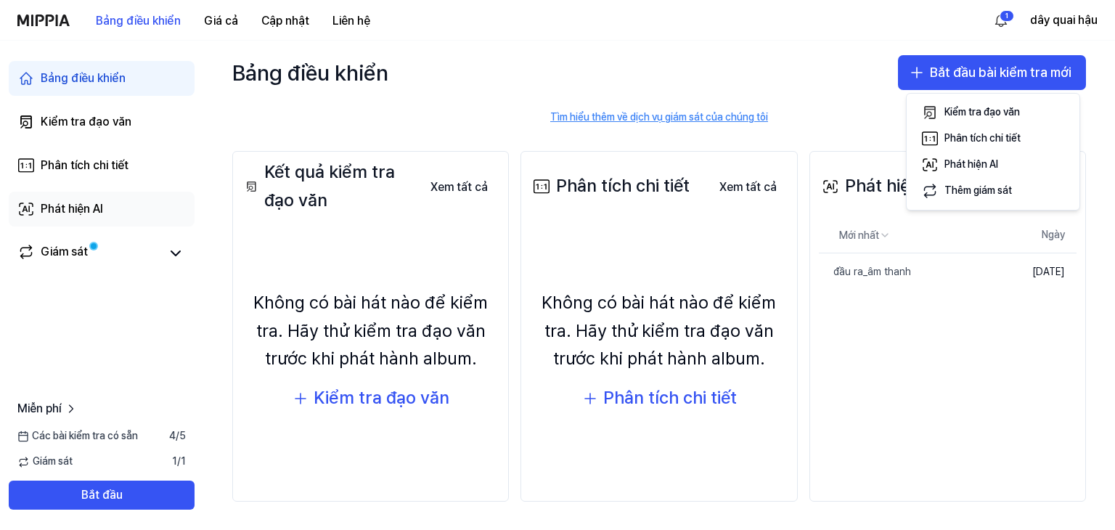
click at [63, 205] on font "Phát hiện AI" at bounding box center [72, 209] width 62 height 14
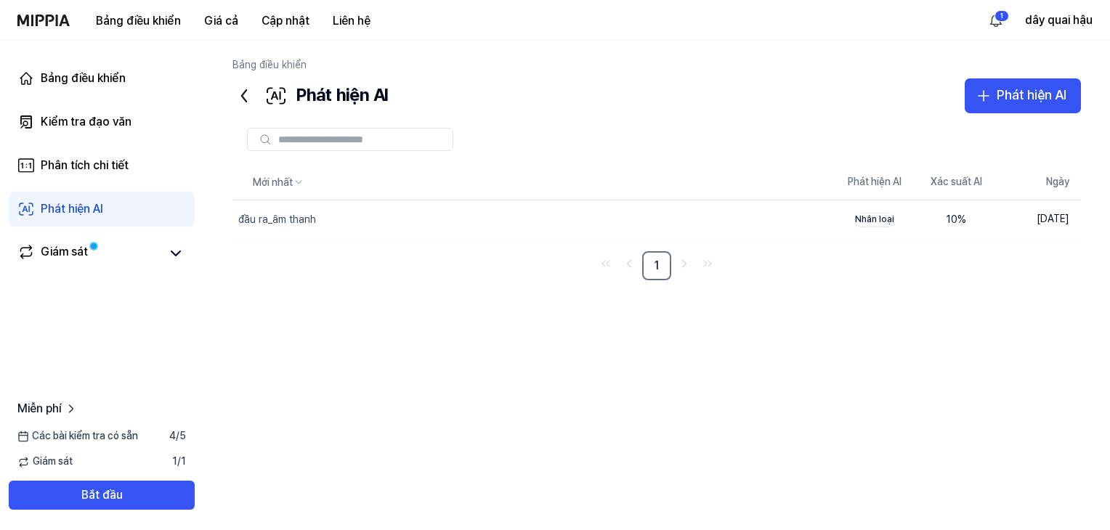
drag, startPoint x: 402, startPoint y: 264, endPoint x: 350, endPoint y: 267, distance: 51.6
click at [350, 267] on nav "1" at bounding box center [656, 265] width 848 height 29
click at [890, 314] on div "Mới nhất Phát hiện AI Xác suất AI Ngày đầu ra_âm thanh Xóa bỏ Nhân loại 10 % Ng…" at bounding box center [656, 338] width 848 height 345
click at [976, 68] on div "Bảng điều khiển" at bounding box center [656, 68] width 848 height 20
